Goal: Task Accomplishment & Management: Manage account settings

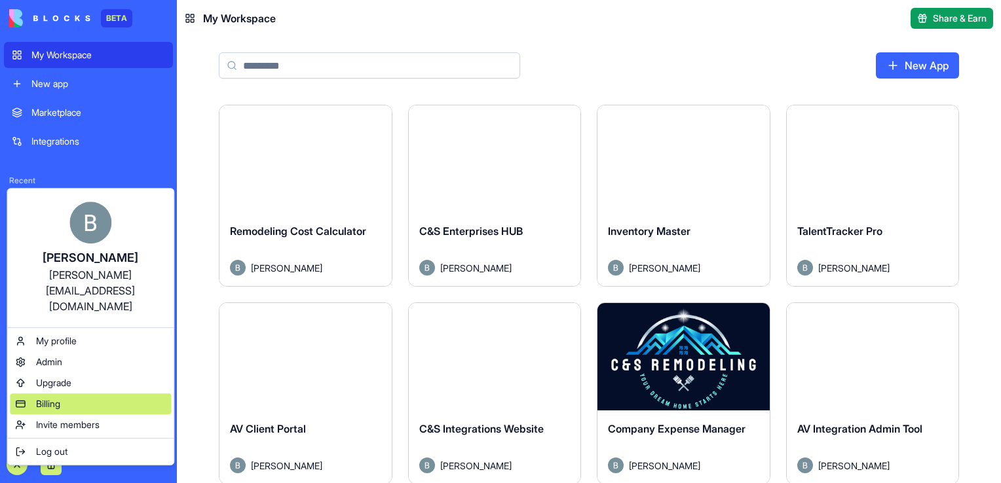
click at [76, 394] on div "Billing" at bounding box center [90, 404] width 161 height 21
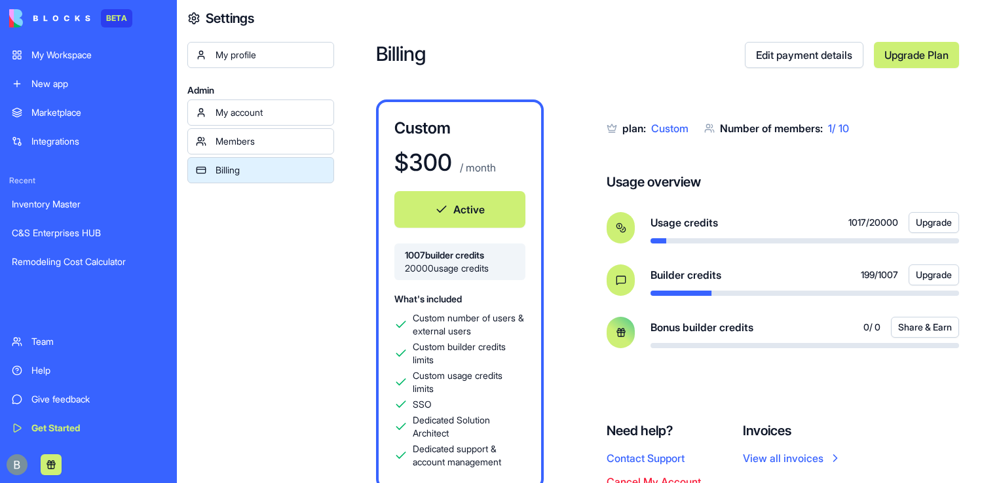
click at [72, 59] on div "My Workspace" at bounding box center [98, 54] width 134 height 13
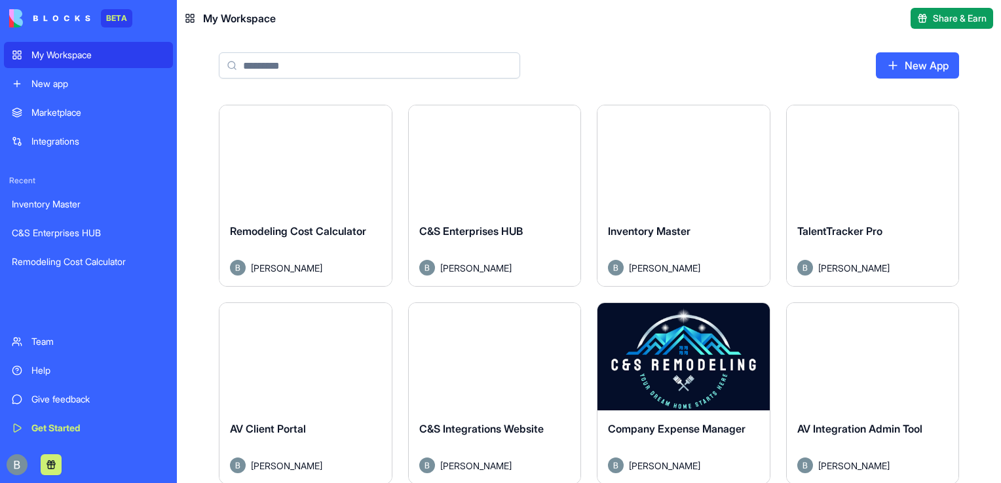
click at [894, 56] on link "New App" at bounding box center [917, 65] width 83 height 26
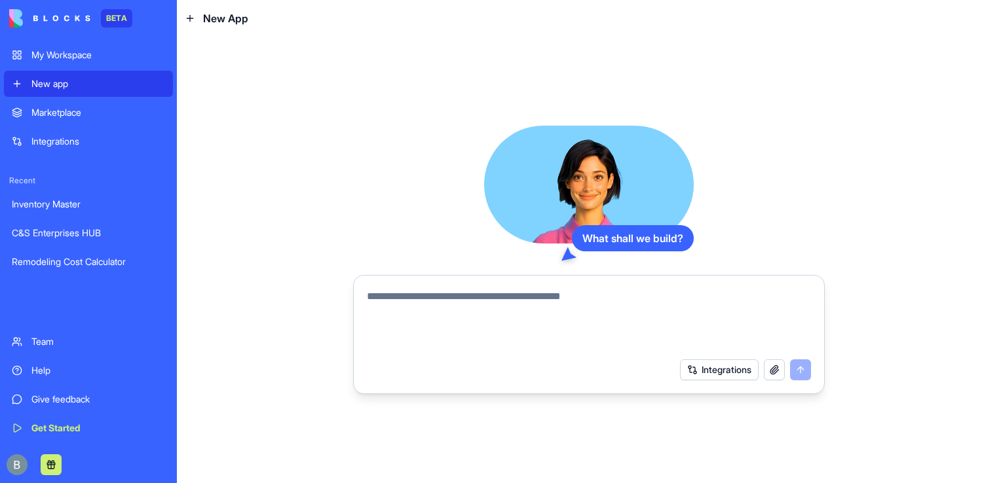
click at [696, 377] on button "Integrations" at bounding box center [719, 370] width 79 height 21
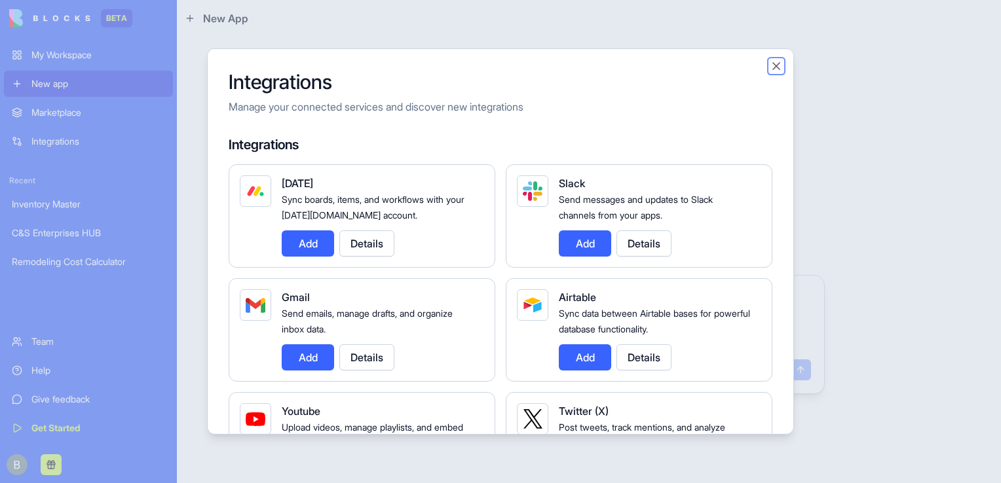
click at [776, 68] on button "Close" at bounding box center [776, 66] width 13 height 13
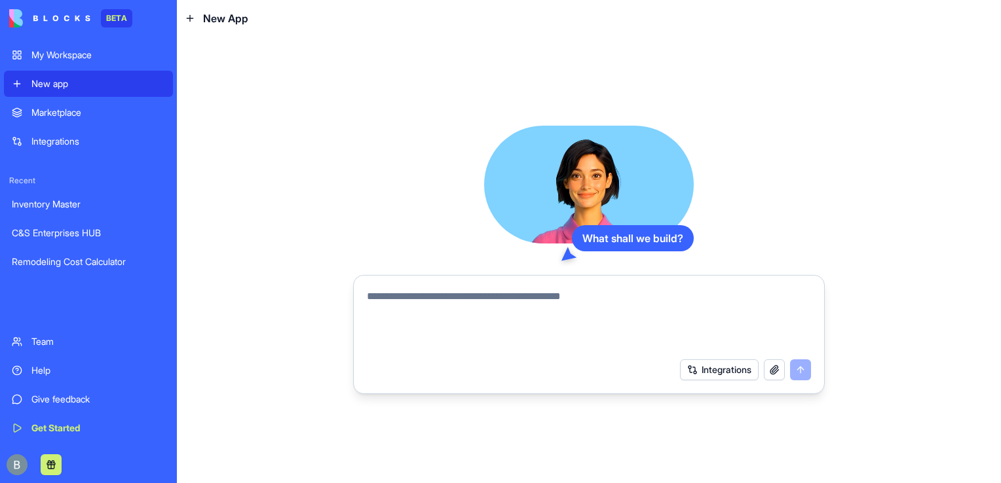
click at [490, 328] on textarea at bounding box center [589, 320] width 444 height 63
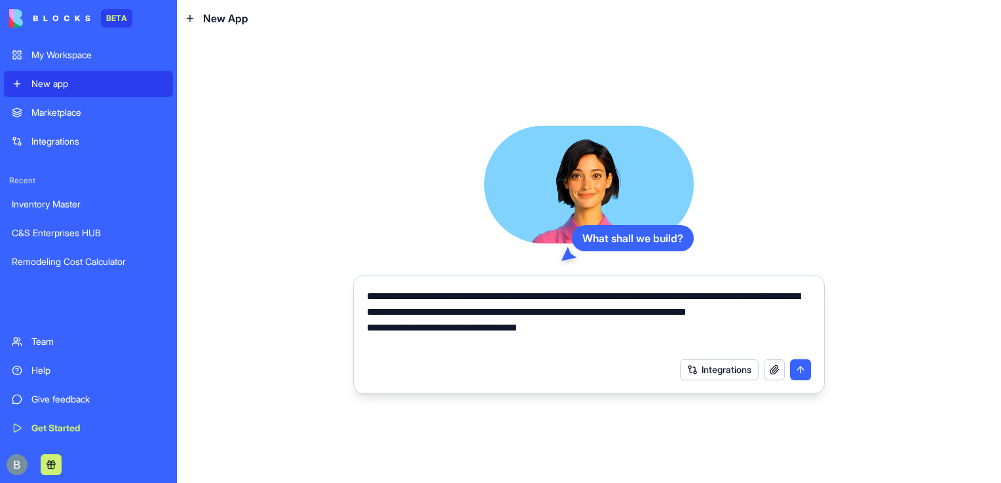
type textarea "**********"
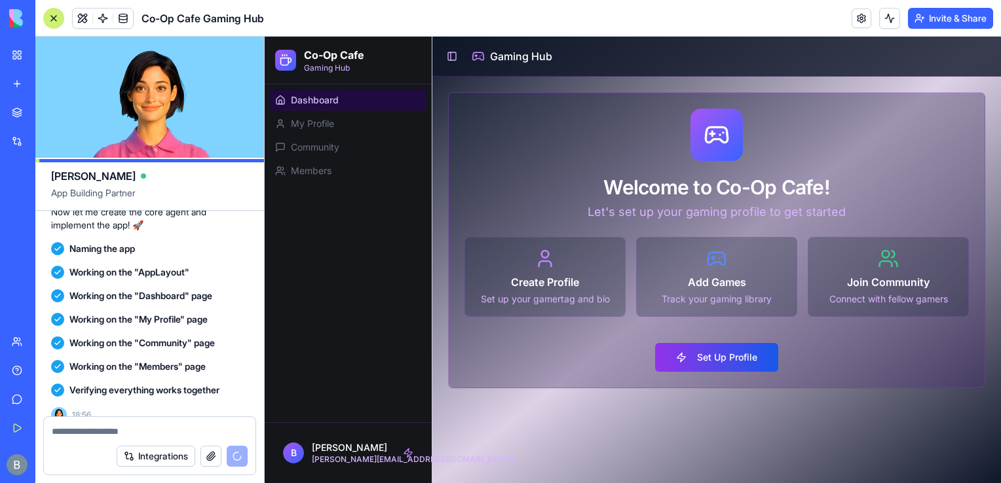
scroll to position [618, 0]
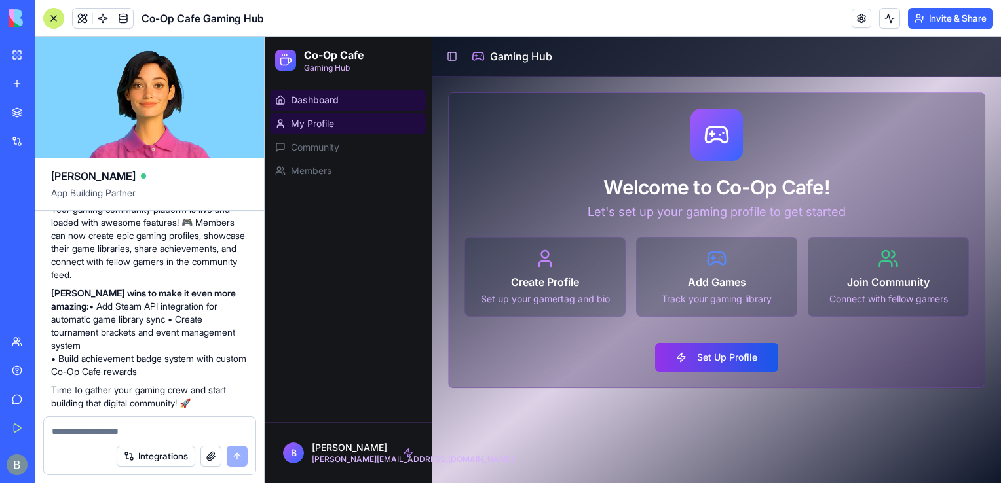
click at [353, 127] on link "My Profile" at bounding box center [348, 123] width 157 height 21
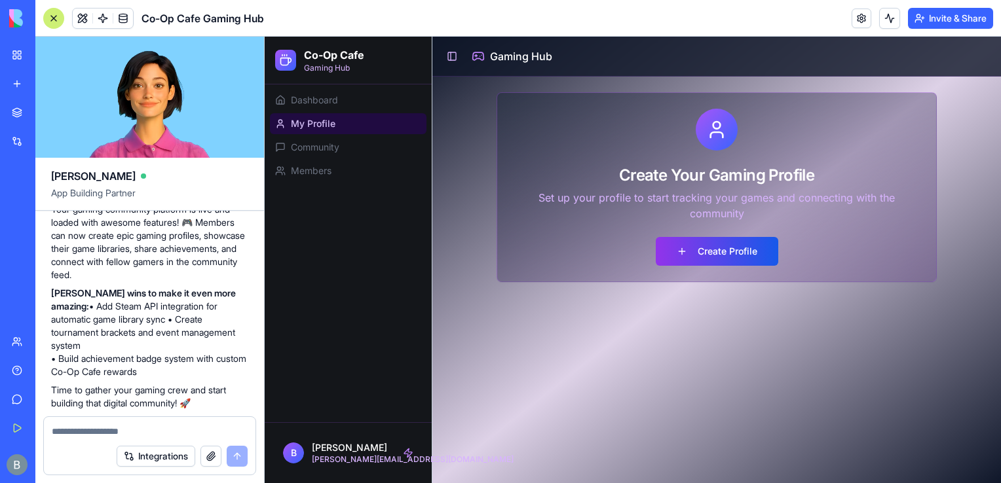
click at [353, 127] on link "My Profile" at bounding box center [348, 123] width 157 height 21
click at [340, 96] on link "Dashboard" at bounding box center [348, 100] width 157 height 21
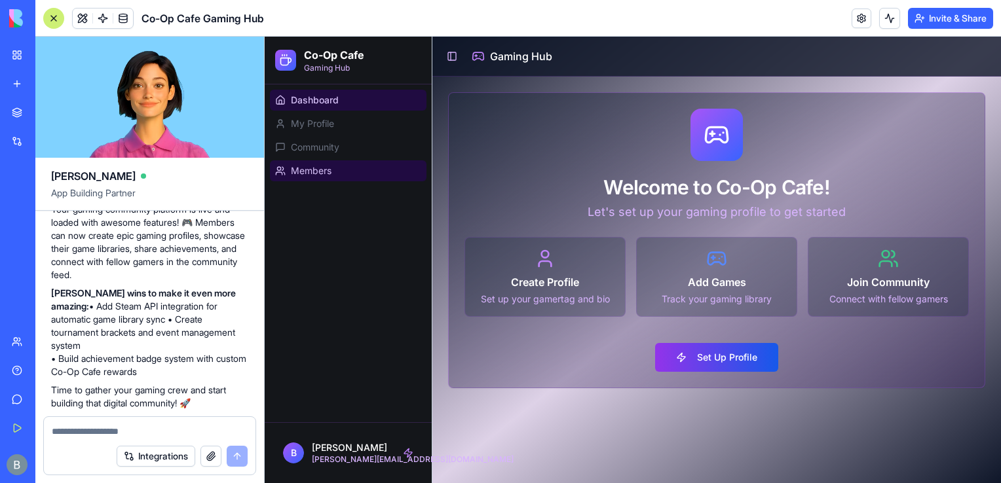
click at [335, 160] on link "Members" at bounding box center [348, 170] width 157 height 21
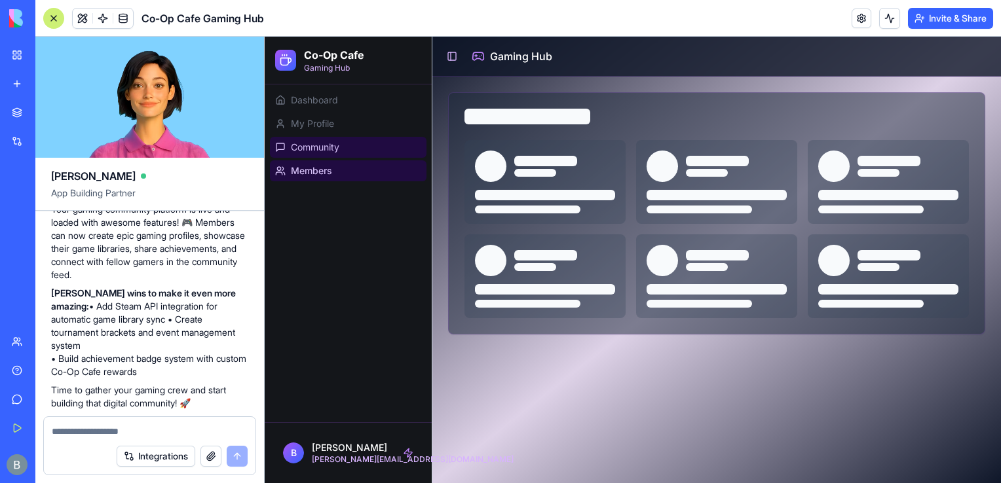
click at [332, 151] on span "Community" at bounding box center [315, 147] width 48 height 13
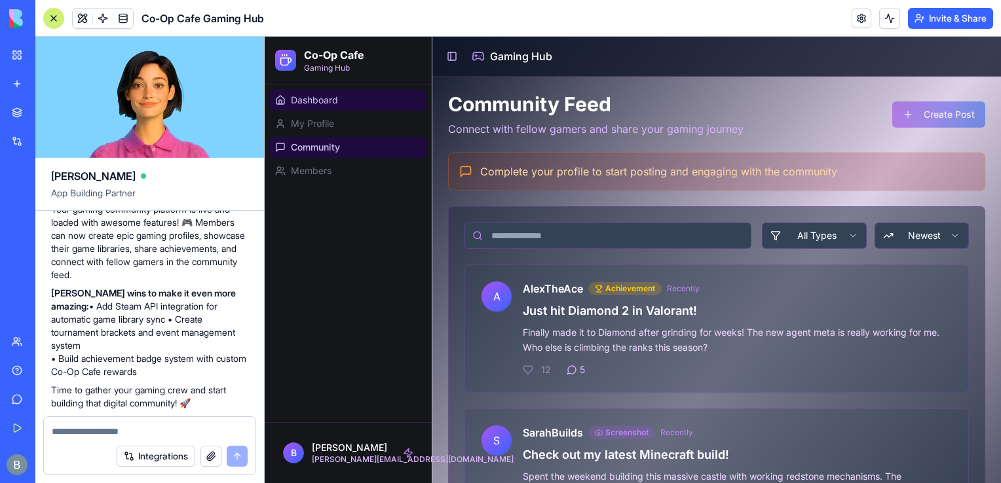
click at [330, 94] on span "Dashboard" at bounding box center [314, 100] width 47 height 13
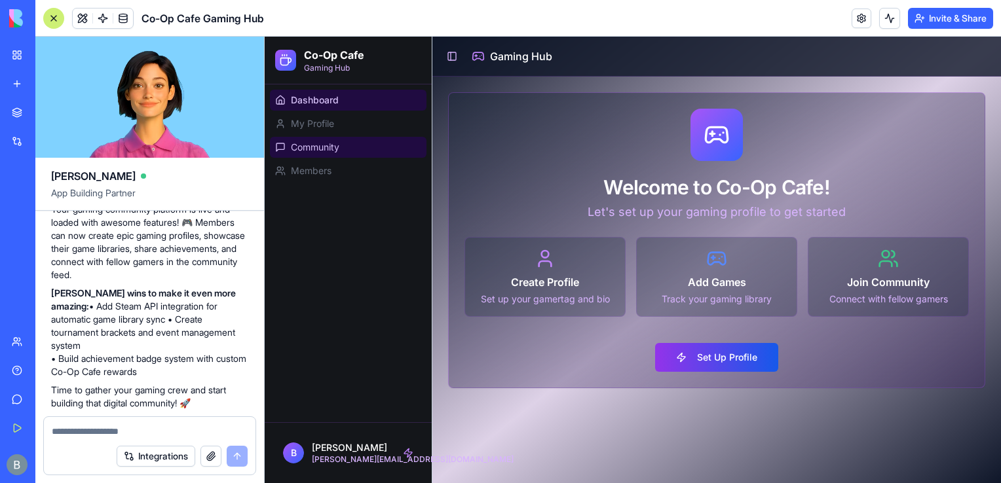
click at [345, 147] on link "Community" at bounding box center [348, 147] width 157 height 21
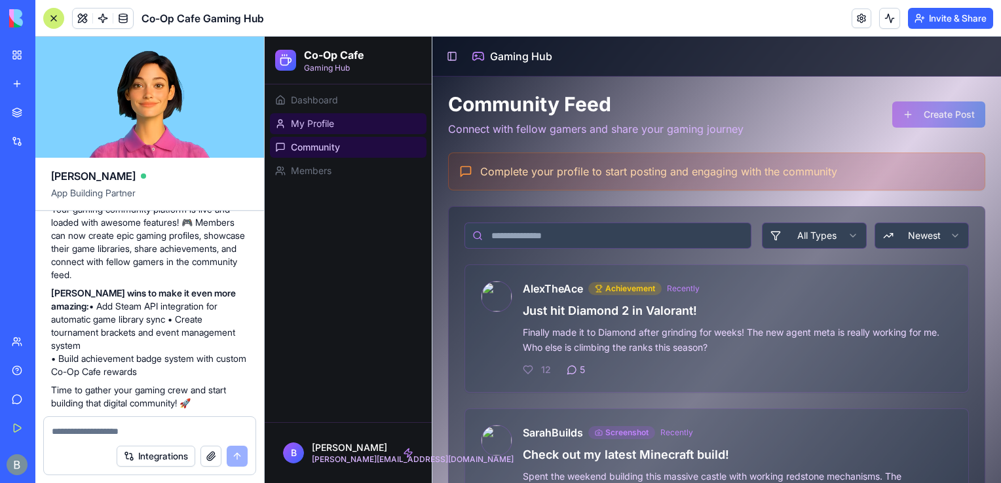
click at [342, 131] on link "My Profile" at bounding box center [348, 123] width 157 height 21
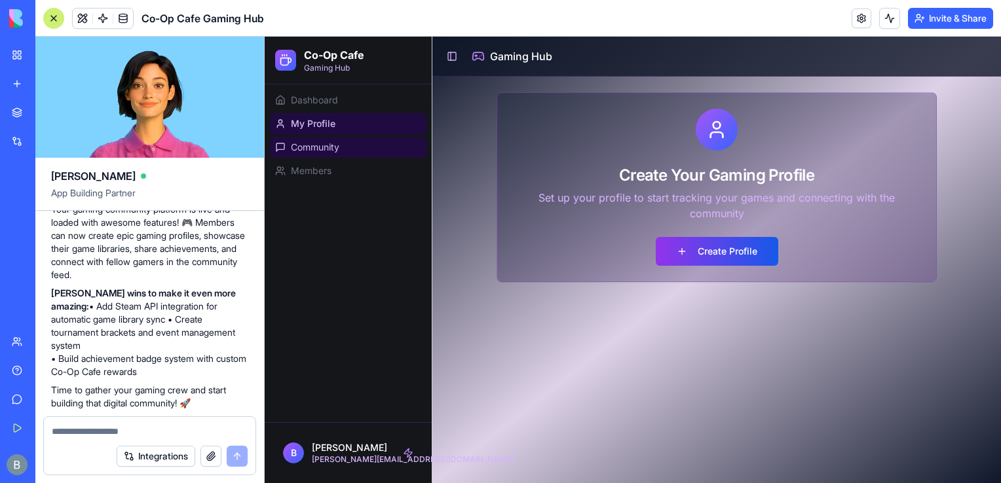
click at [346, 156] on link "Community" at bounding box center [348, 147] width 157 height 21
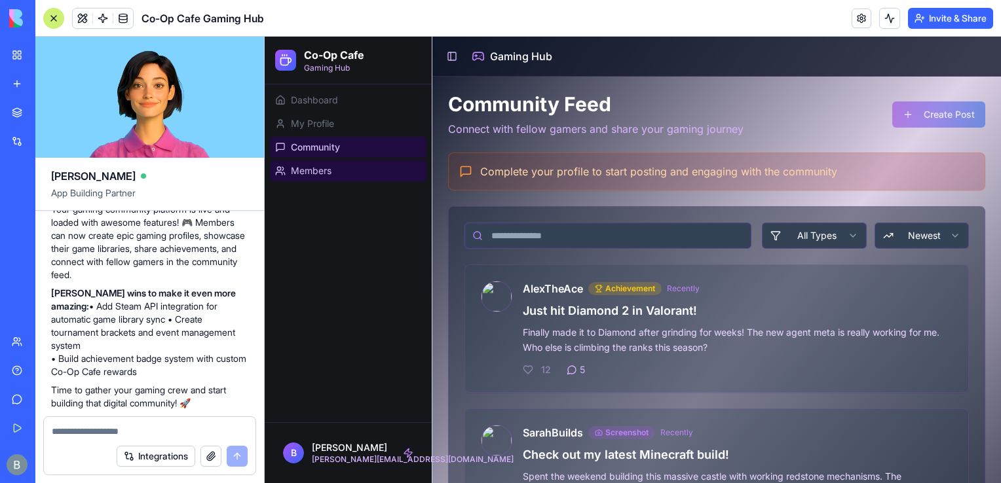
click at [349, 168] on link "Members" at bounding box center [348, 170] width 157 height 21
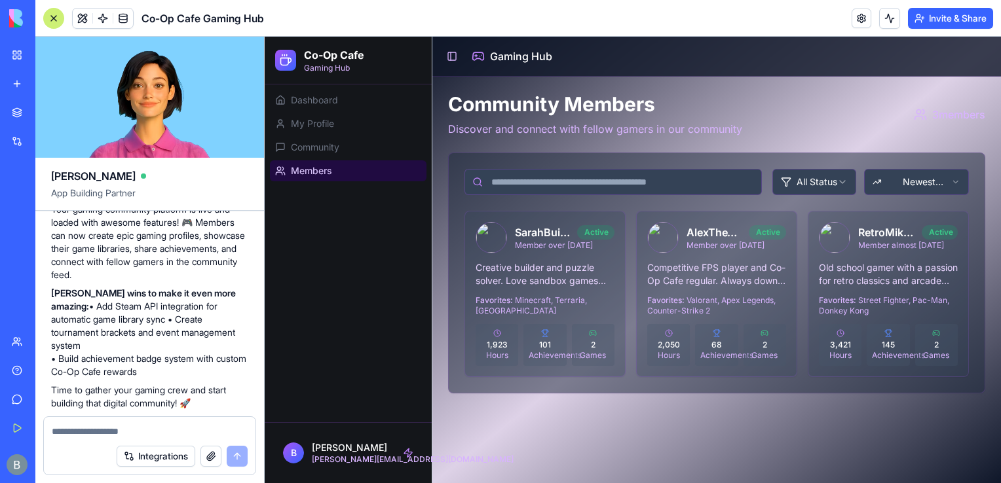
click at [70, 426] on textarea at bounding box center [150, 431] width 196 height 13
type textarea "**********"
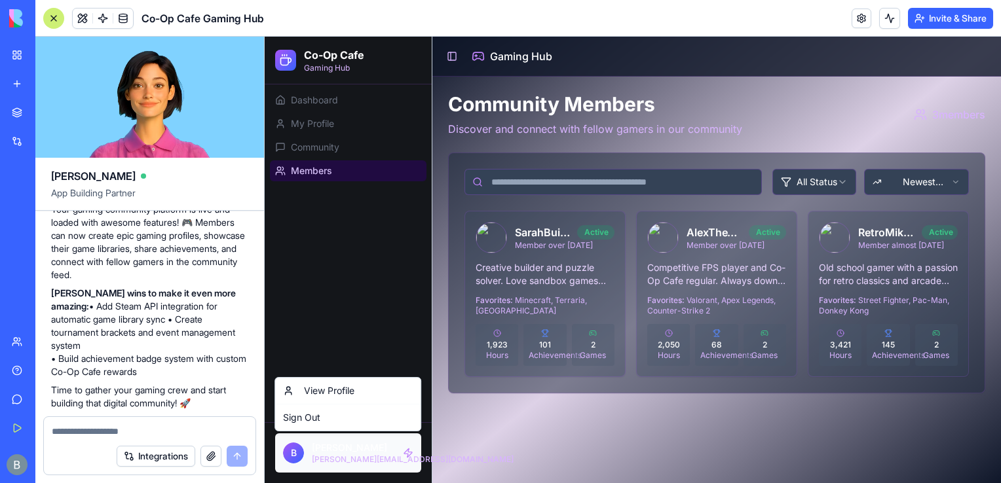
click at [385, 457] on html "Co-Op Cafe Gaming Hub Dashboard My Profile Community Members B Benjamin [EMAIL_…" at bounding box center [633, 260] width 736 height 447
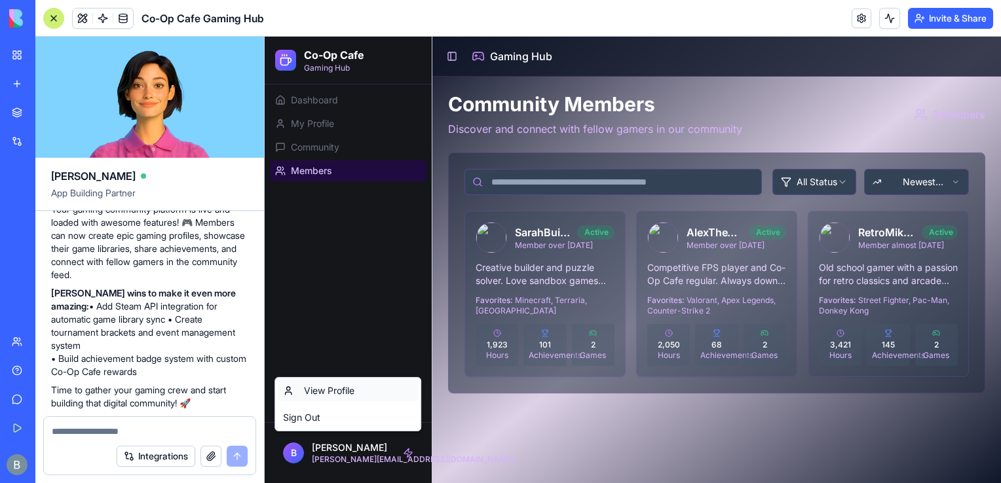
click at [327, 387] on link "View Profile" at bounding box center [348, 391] width 140 height 21
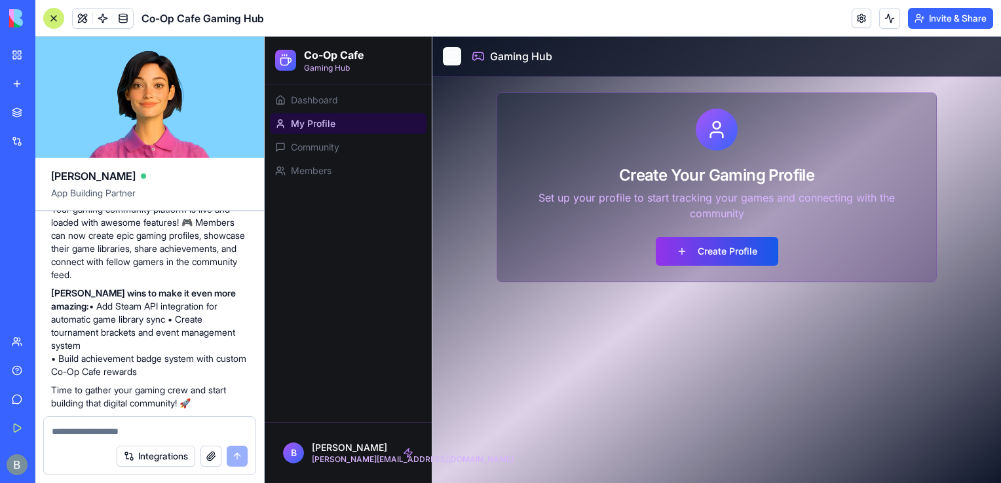
click at [452, 54] on button "Toggle Sidebar" at bounding box center [452, 56] width 18 height 18
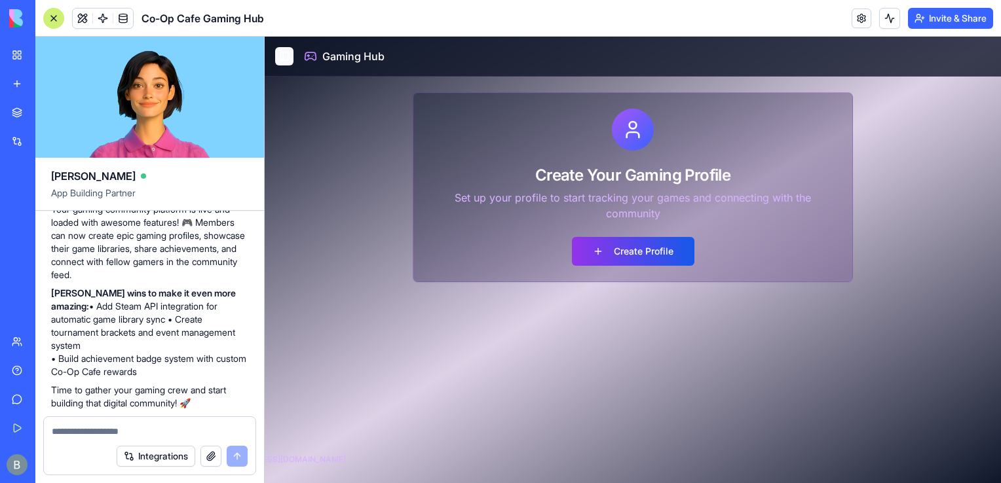
click at [284, 54] on button "Toggle Sidebar" at bounding box center [284, 56] width 18 height 18
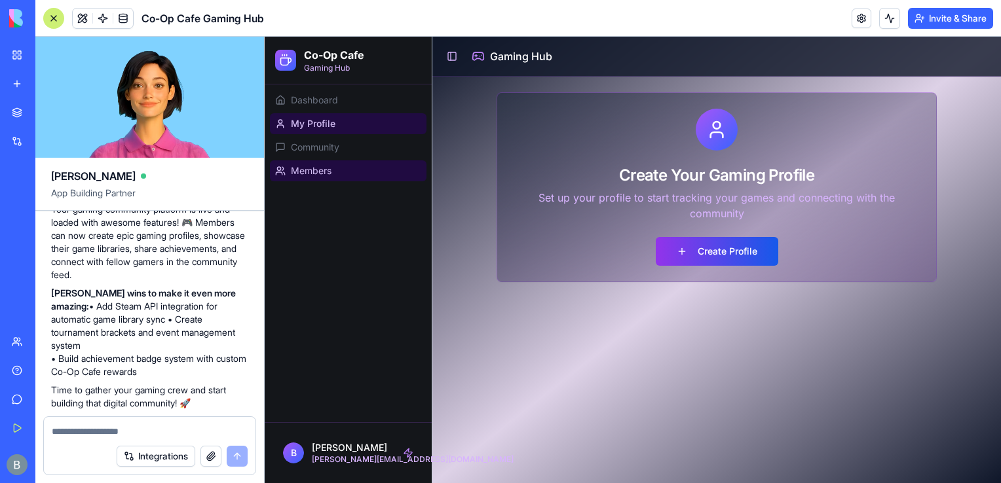
click at [322, 179] on link "Members" at bounding box center [348, 170] width 157 height 21
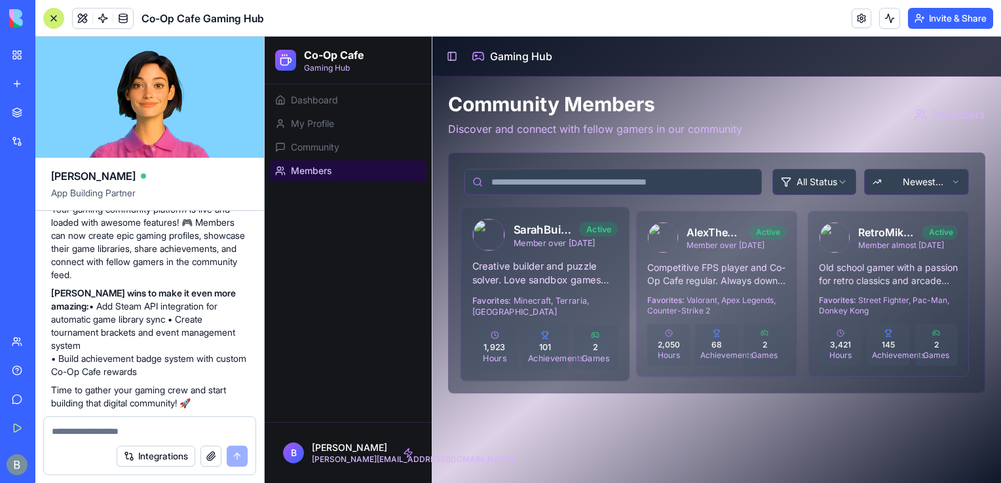
click at [545, 303] on p "Favorites: Minecraft, Terraria, [GEOGRAPHIC_DATA]" at bounding box center [545, 306] width 146 height 22
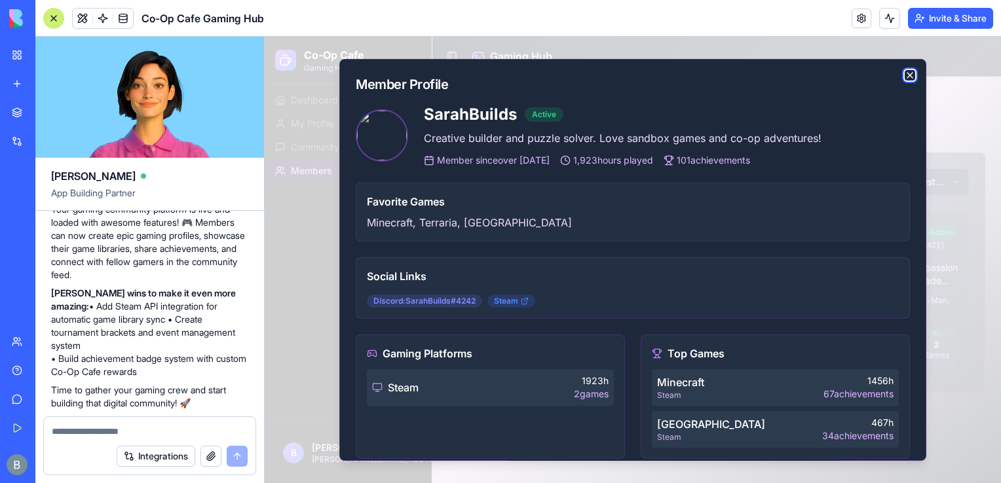
click at [905, 76] on icon "button" at bounding box center [910, 75] width 10 height 10
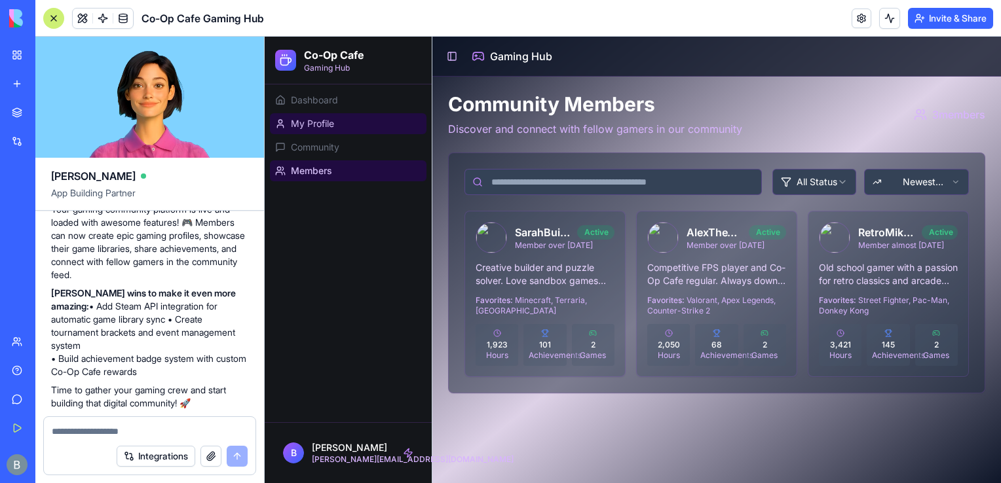
click at [344, 113] on link "My Profile" at bounding box center [348, 123] width 157 height 21
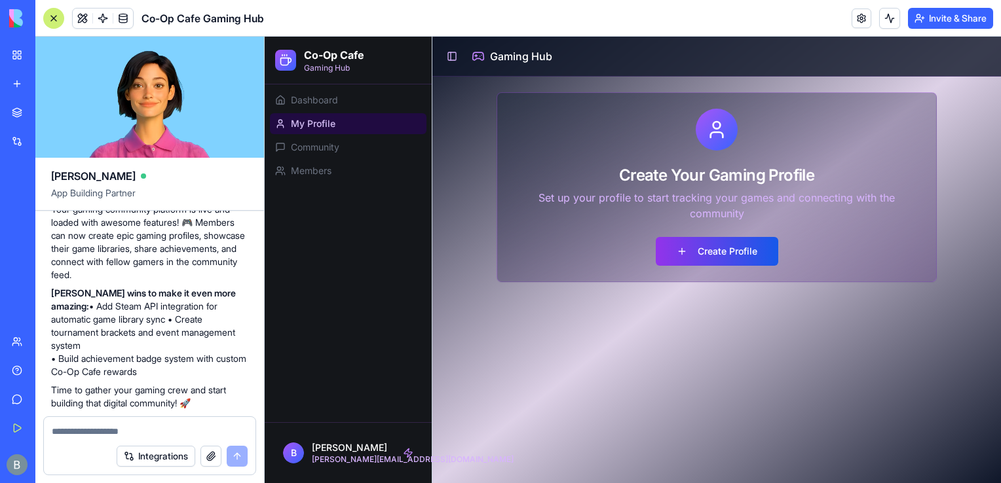
click at [322, 88] on div "Dashboard My Profile Community Members" at bounding box center [348, 136] width 167 height 102
click at [322, 98] on span "Dashboard" at bounding box center [314, 100] width 47 height 13
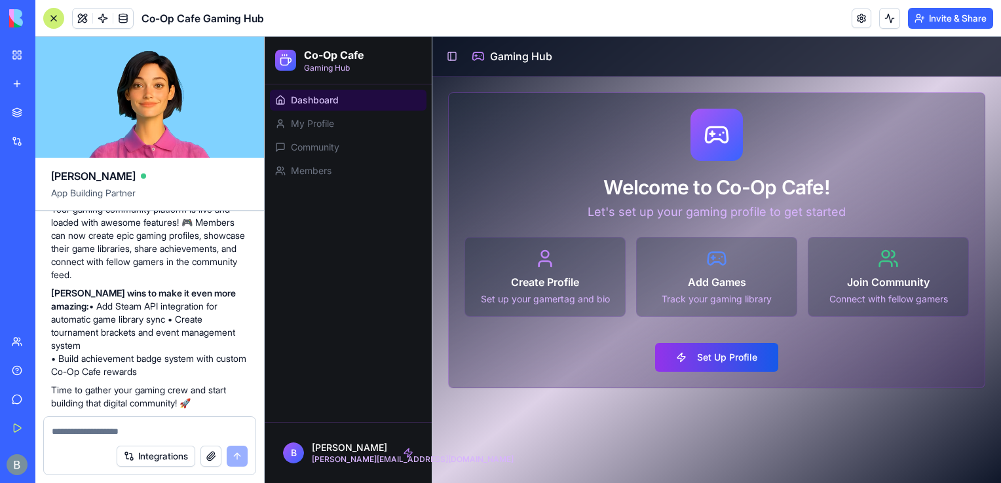
click at [716, 305] on p "Track your gaming library" at bounding box center [716, 299] width 139 height 13
click at [655, 286] on h3 "Add Games" at bounding box center [716, 282] width 139 height 16
click at [686, 361] on button "Set Up Profile" at bounding box center [716, 357] width 123 height 29
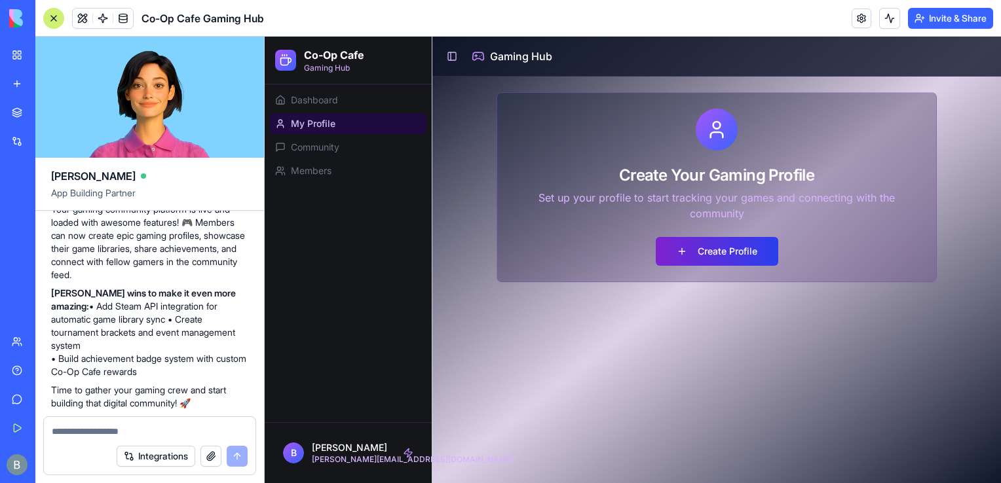
click at [712, 254] on button "Create Profile" at bounding box center [717, 251] width 123 height 29
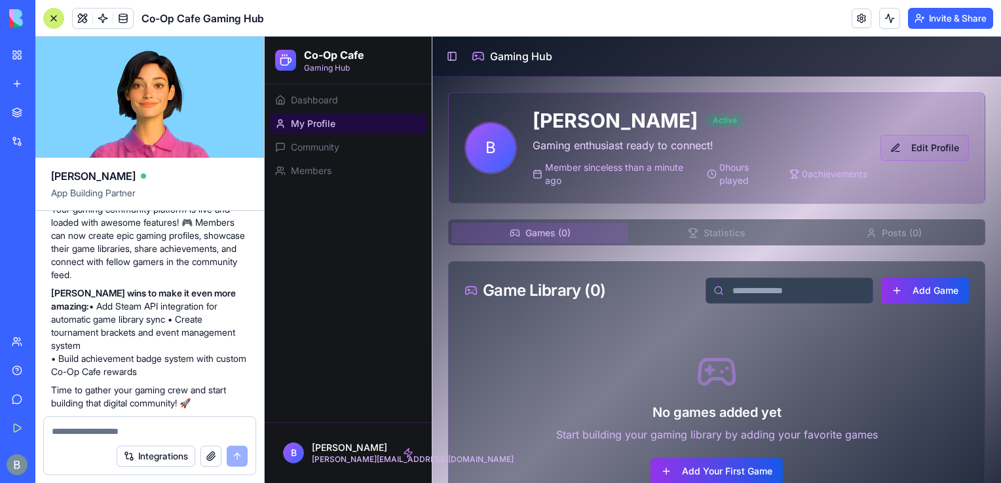
click at [928, 139] on button "Edit Profile" at bounding box center [924, 148] width 88 height 26
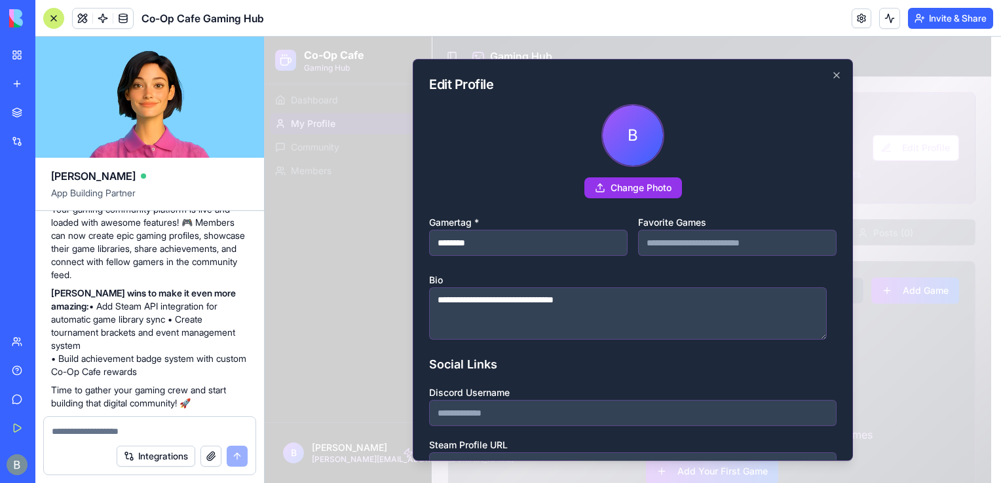
click at [763, 202] on form "**********" at bounding box center [632, 376] width 407 height 545
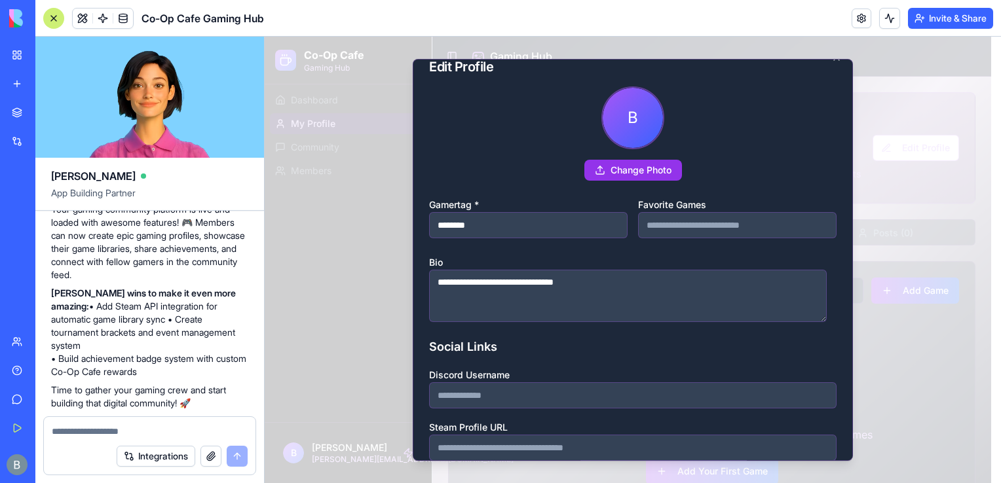
scroll to position [204, 0]
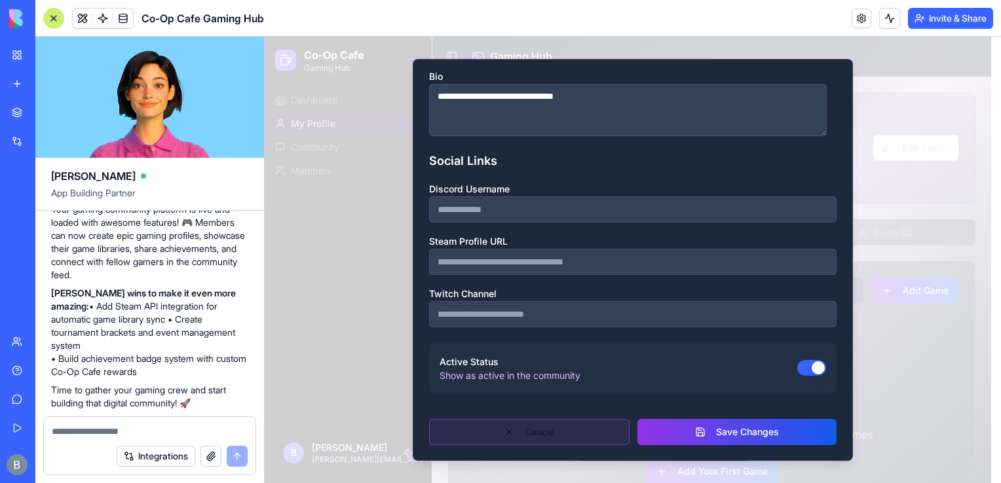
click at [592, 443] on button "Cancel" at bounding box center [529, 432] width 200 height 26
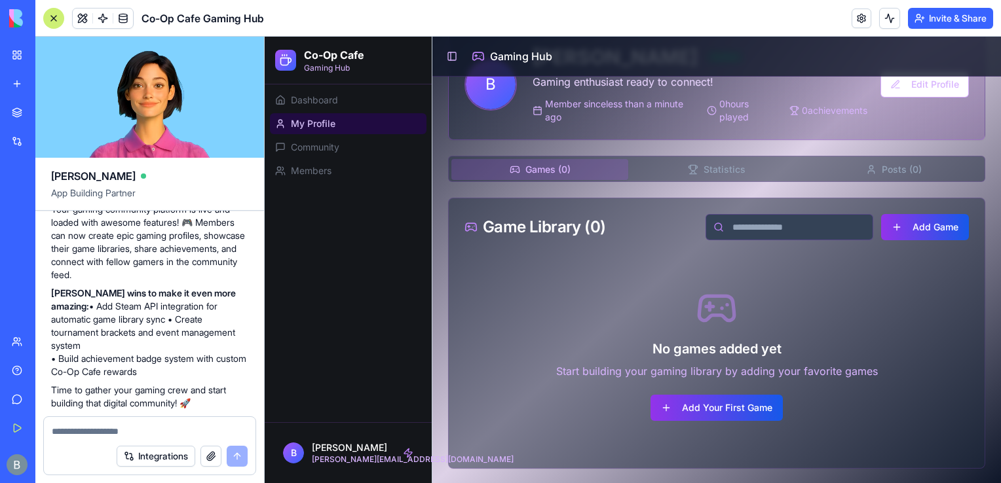
scroll to position [0, 0]
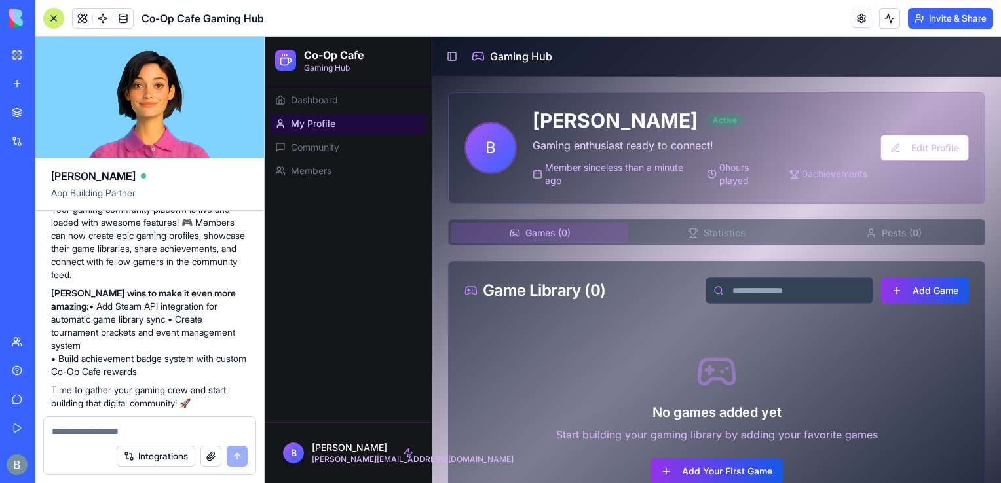
drag, startPoint x: 1000, startPoint y: 265, endPoint x: 1265, endPoint y: 212, distance: 269.9
click at [911, 383] on div "No games added yet Start building your gaming library by adding your favorite g…" at bounding box center [716, 418] width 504 height 197
click at [918, 288] on button "Add Game" at bounding box center [925, 291] width 88 height 26
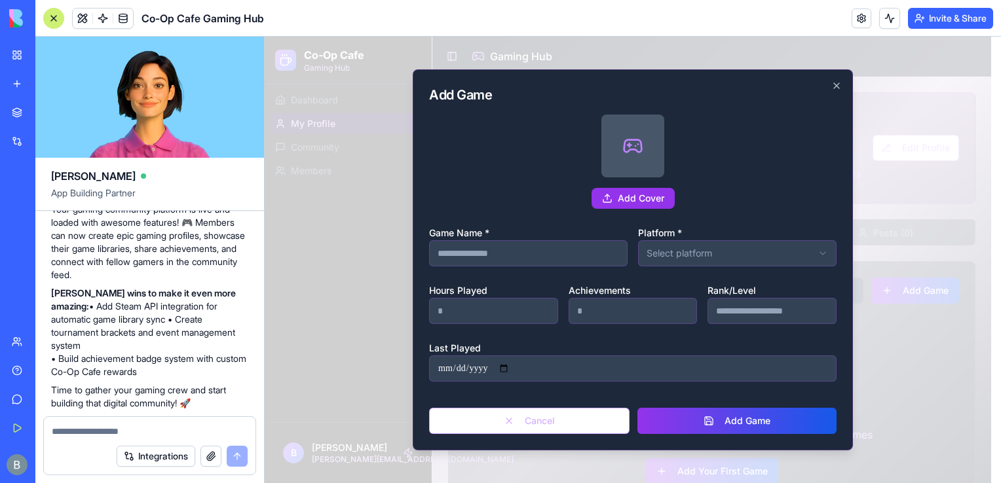
click at [715, 271] on form "**********" at bounding box center [632, 275] width 407 height 320
click at [713, 254] on body "**********" at bounding box center [628, 293] width 727 height 512
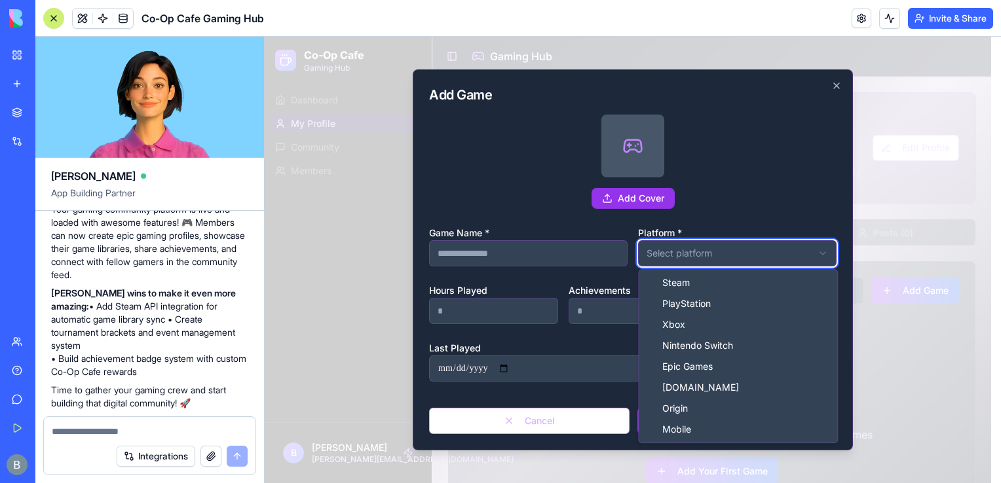
click at [713, 254] on body "**********" at bounding box center [628, 293] width 727 height 512
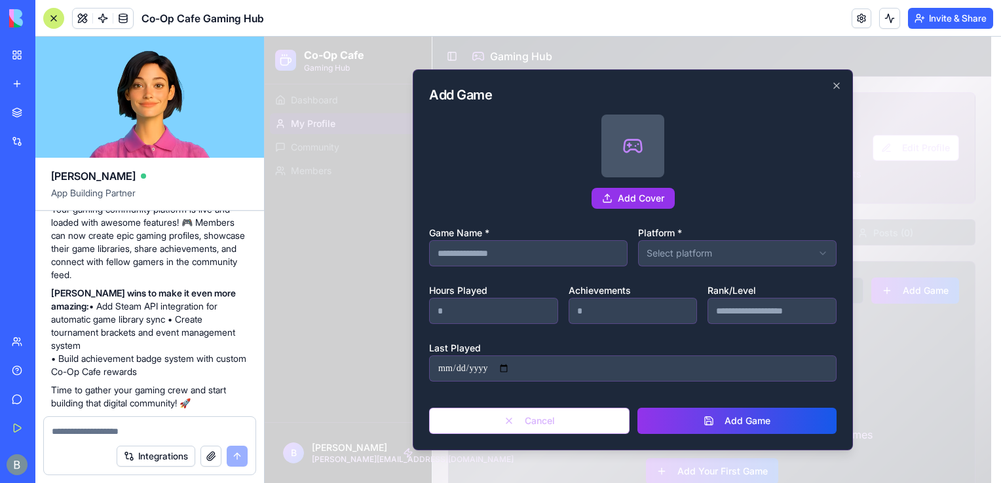
click at [751, 180] on div "Add Cover" at bounding box center [632, 162] width 407 height 94
click at [839, 85] on icon "button" at bounding box center [836, 86] width 10 height 10
